Goal: Use online tool/utility: Utilize a website feature to perform a specific function

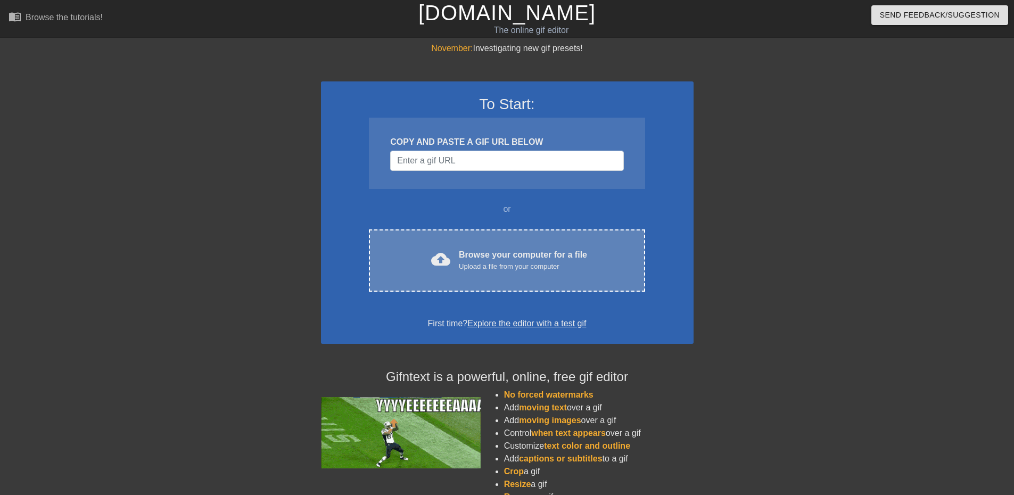
click at [504, 262] on div "Upload a file from your computer" at bounding box center [523, 266] width 128 height 11
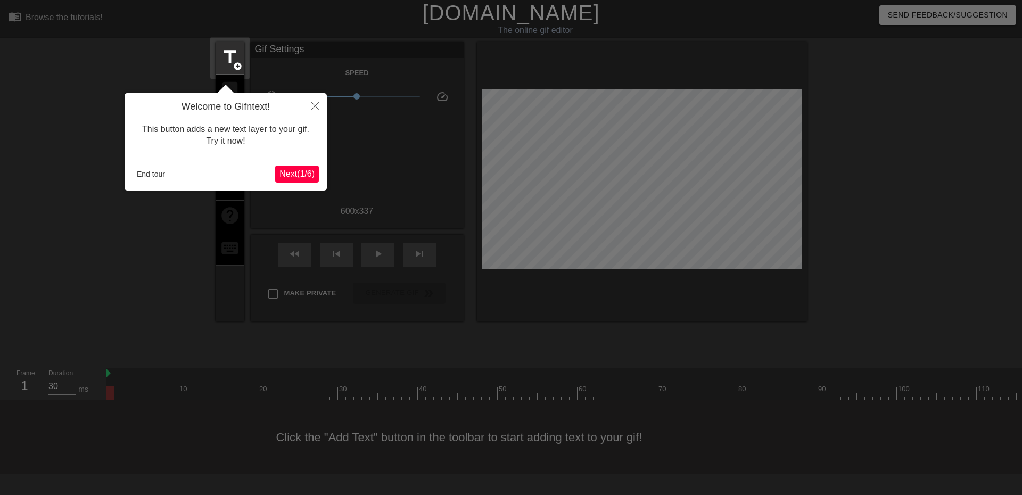
click at [293, 174] on span "Next ( 1 / 6 )" at bounding box center [297, 173] width 35 height 9
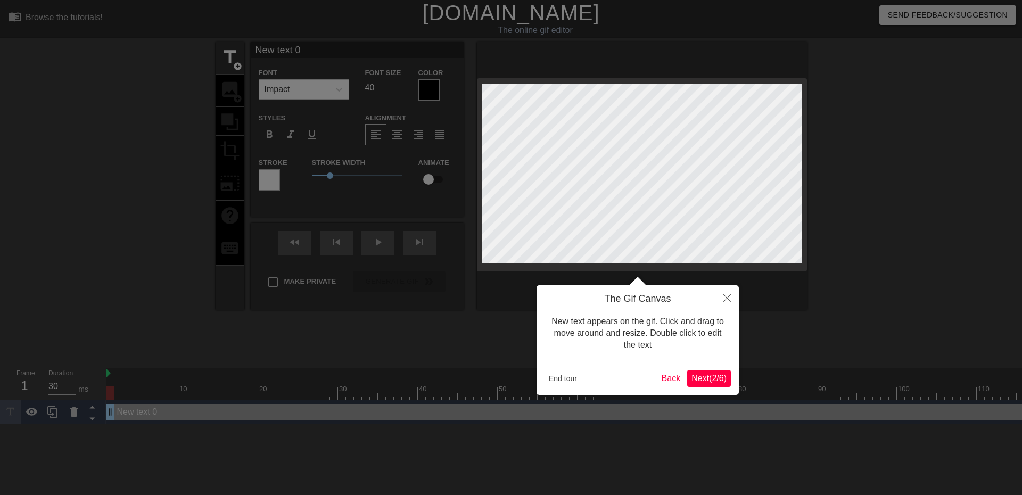
click at [699, 379] on span "Next ( 2 / 6 )" at bounding box center [709, 378] width 35 height 9
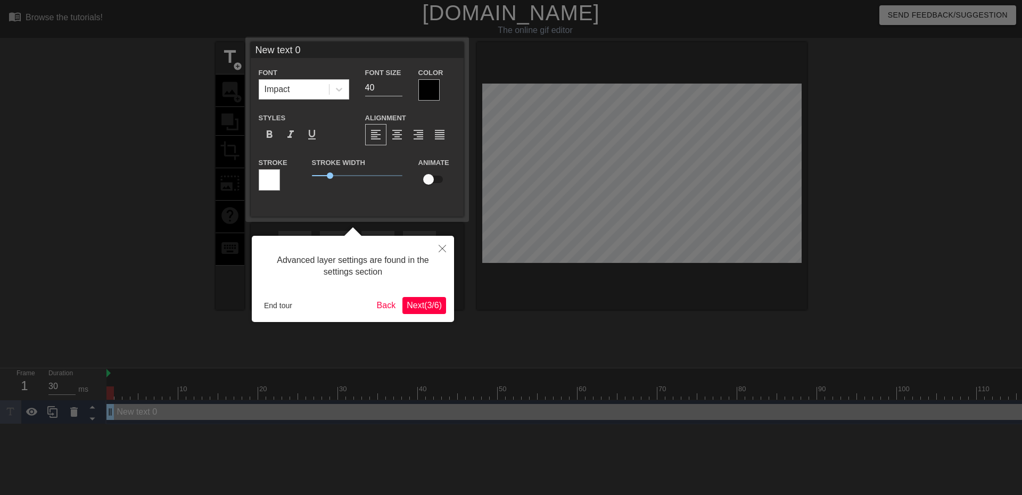
click at [420, 305] on span "Next ( 3 / 6 )" at bounding box center [424, 305] width 35 height 9
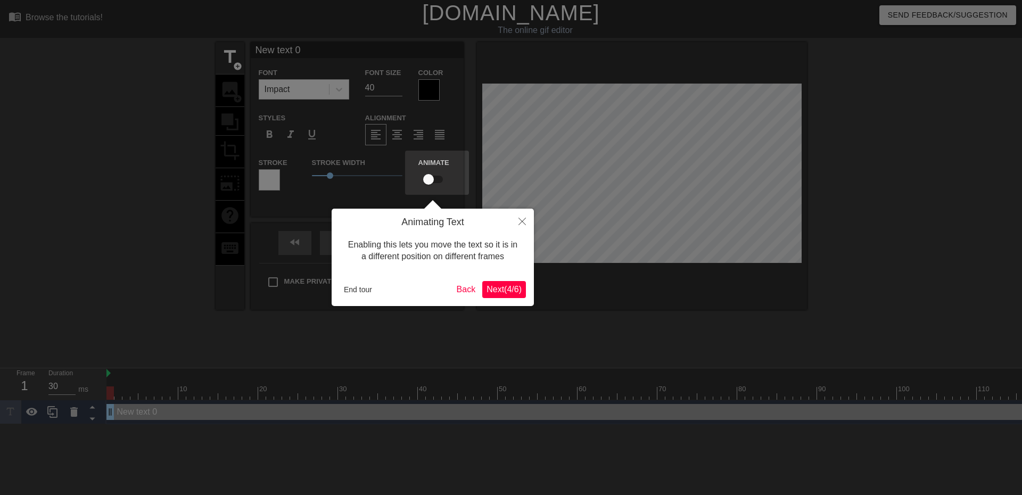
click at [498, 286] on span "Next ( 4 / 6 )" at bounding box center [504, 289] width 35 height 9
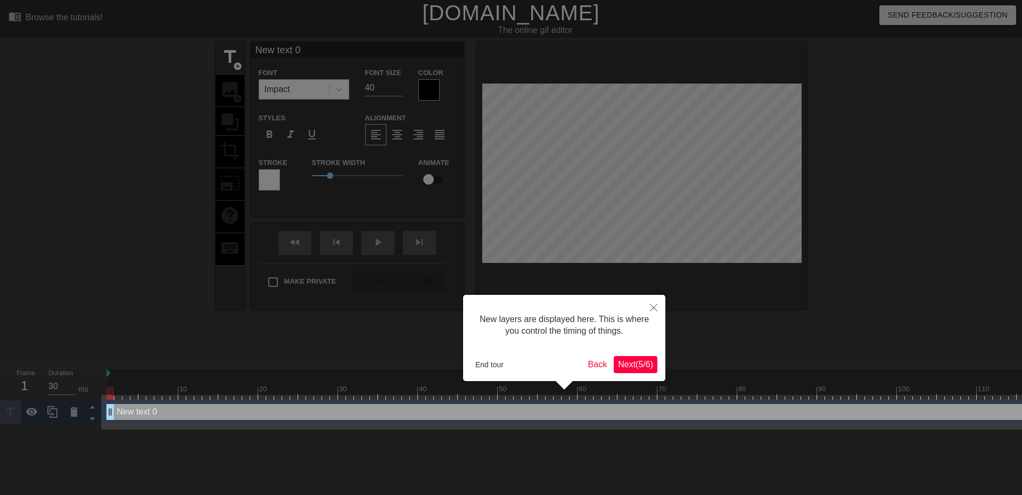
click at [637, 364] on span "Next ( 5 / 6 )" at bounding box center [635, 364] width 35 height 9
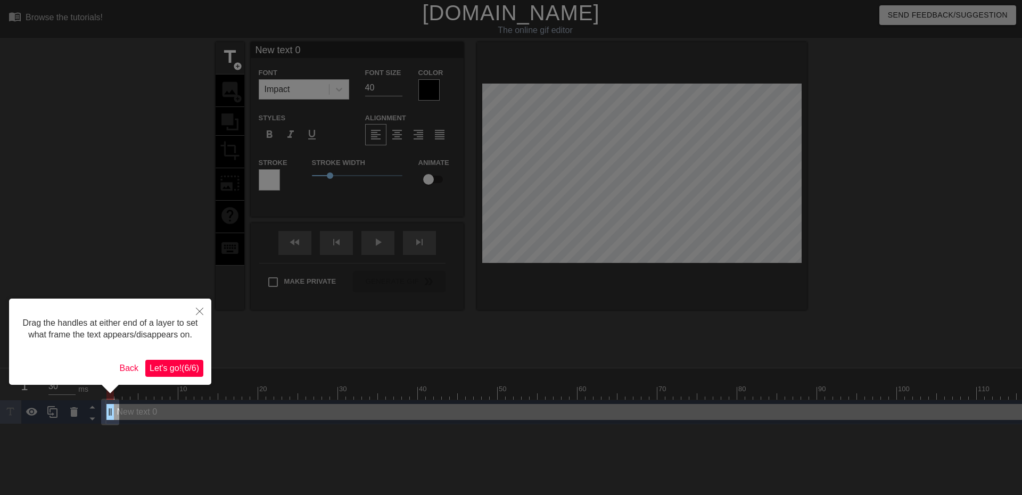
click at [174, 365] on span "Let's go! ( 6 / 6 )" at bounding box center [175, 368] width 50 height 9
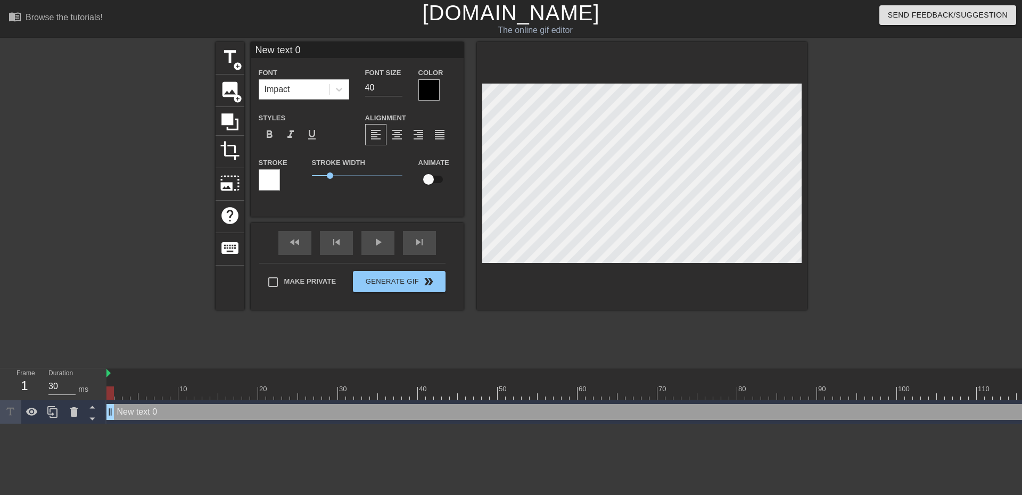
scroll to position [2, 3]
